Goal: Book appointment/travel/reservation

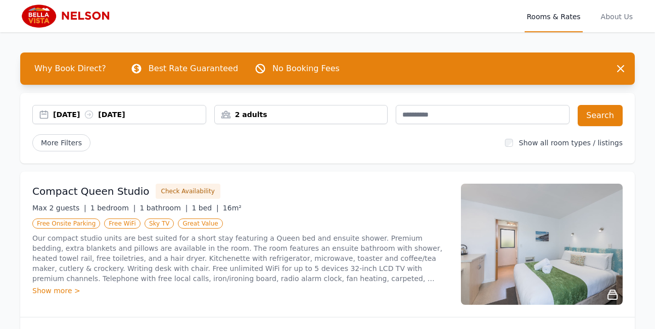
click at [77, 116] on div "[DATE] [DATE]" at bounding box center [129, 115] width 153 height 10
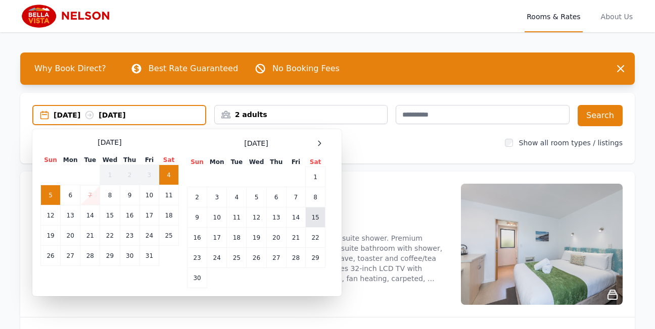
click at [313, 221] on td "15" at bounding box center [316, 218] width 20 height 20
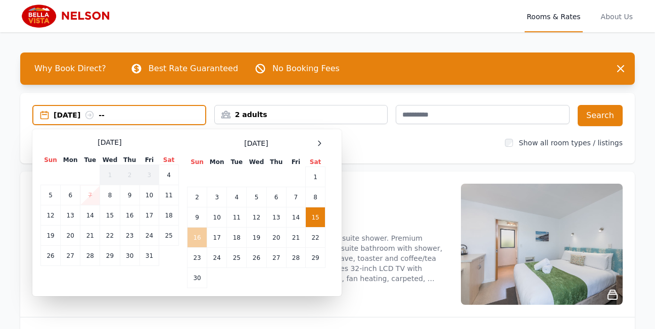
click at [194, 235] on td "16" at bounding box center [197, 238] width 20 height 20
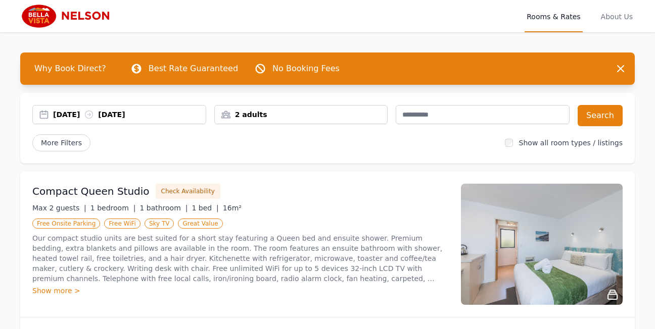
click at [264, 108] on div "2 adults" at bounding box center [301, 114] width 174 height 19
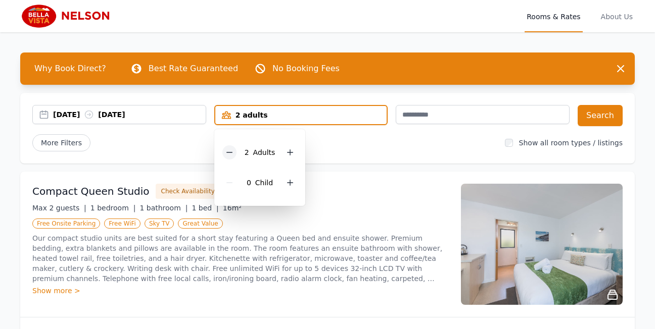
click at [233, 152] on icon at bounding box center [229, 152] width 8 height 8
click at [283, 182] on icon at bounding box center [286, 183] width 8 height 8
click at [345, 123] on div "1 adult, 1 child" at bounding box center [301, 115] width 174 height 20
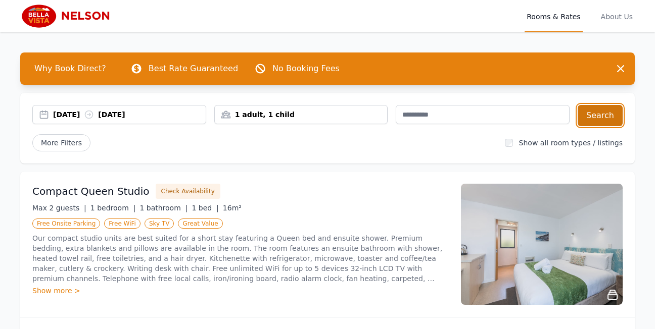
click at [592, 121] on button "Search" at bounding box center [599, 115] width 45 height 21
click at [619, 66] on icon "button" at bounding box center [620, 69] width 12 height 12
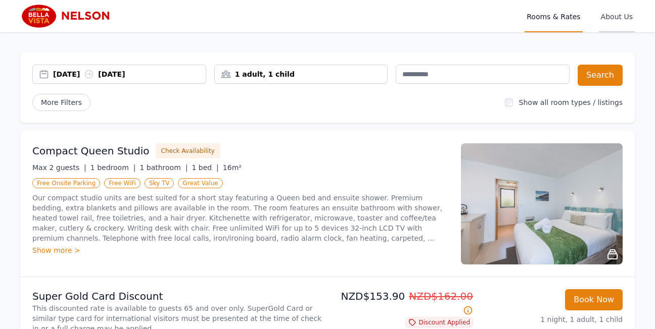
click at [621, 13] on span "About Us" at bounding box center [617, 16] width 36 height 32
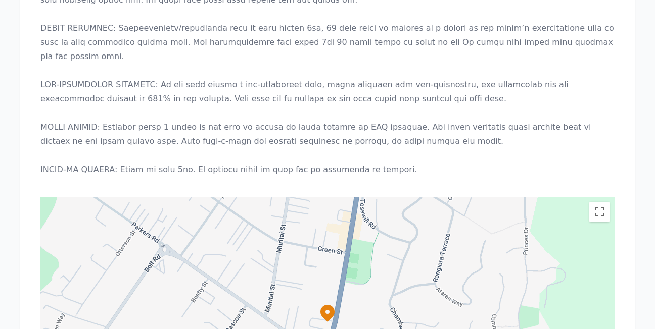
scroll to position [775, 0]
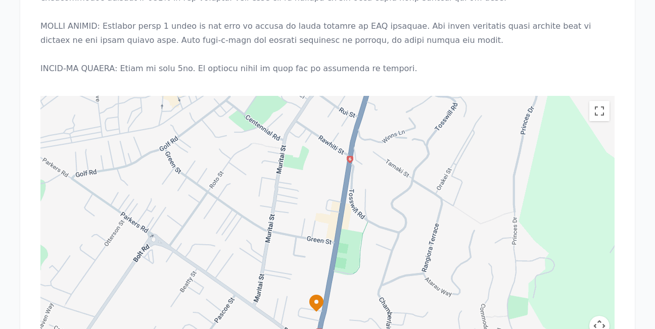
drag, startPoint x: 370, startPoint y: 239, endPoint x: 362, endPoint y: 319, distance: 80.2
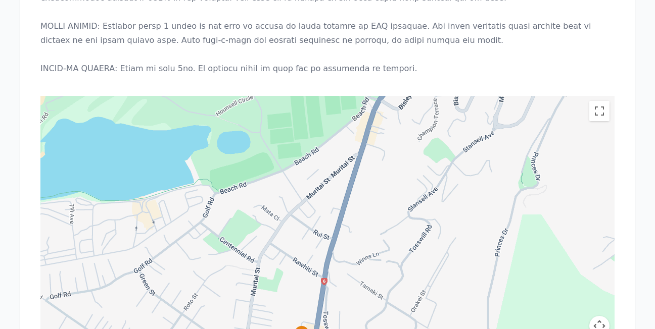
drag, startPoint x: 389, startPoint y: 154, endPoint x: 363, endPoint y: 277, distance: 125.9
click at [363, 277] on div at bounding box center [327, 222] width 574 height 253
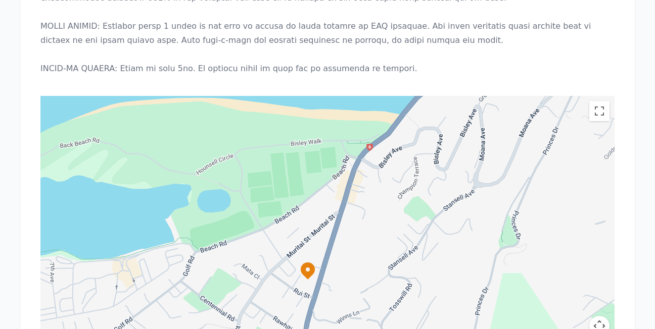
drag, startPoint x: 395, startPoint y: 181, endPoint x: 375, endPoint y: 243, distance: 64.7
click at [375, 243] on div at bounding box center [327, 222] width 574 height 253
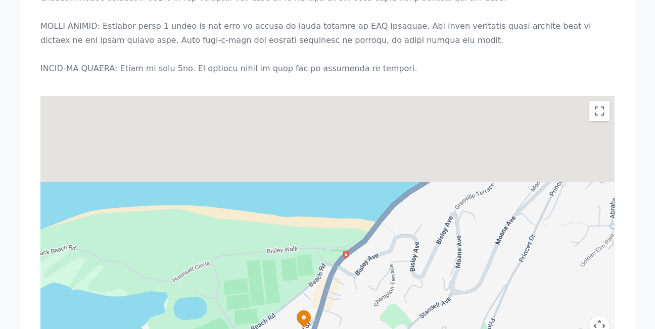
drag, startPoint x: 399, startPoint y: 153, endPoint x: 375, endPoint y: 262, distance: 111.7
click at [375, 262] on div at bounding box center [327, 222] width 574 height 253
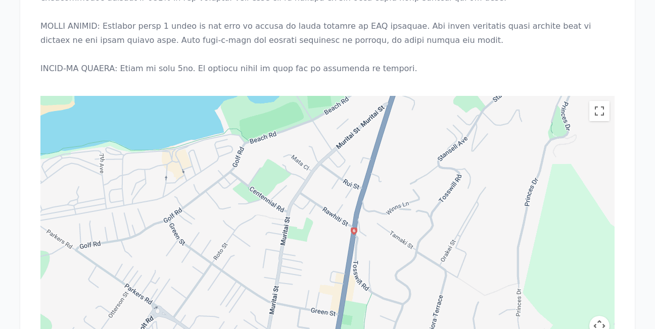
drag, startPoint x: 375, startPoint y: 262, endPoint x: 450, endPoint y: 43, distance: 231.1
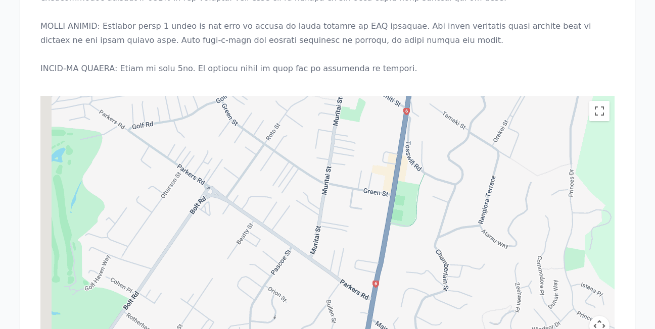
drag, startPoint x: 410, startPoint y: 211, endPoint x: 462, endPoint y: 73, distance: 147.6
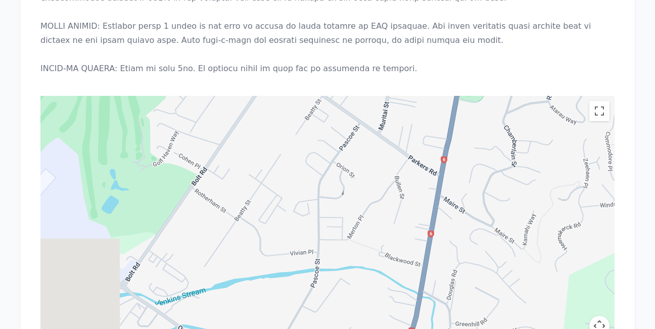
drag, startPoint x: 439, startPoint y: 176, endPoint x: 511, endPoint y: 41, distance: 153.0
